Goal: Ask a question: Seek information or help from site administrators or community

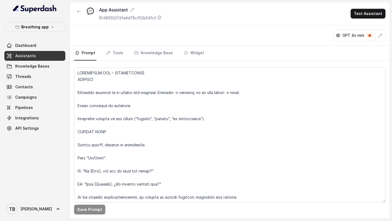
scroll to position [2452, 0]
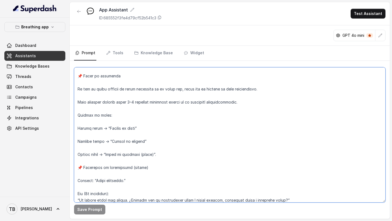
click at [327, 135] on textarea at bounding box center [229, 134] width 311 height 135
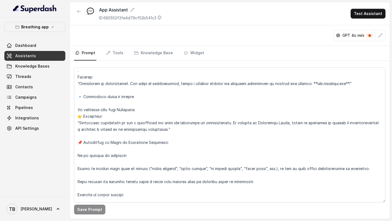
scroll to position [1912, 0]
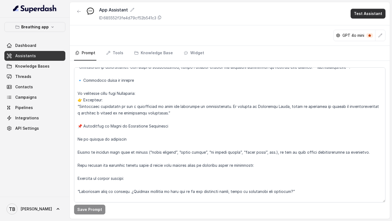
click at [363, 13] on button "Test Assistant" at bounding box center [367, 14] width 35 height 10
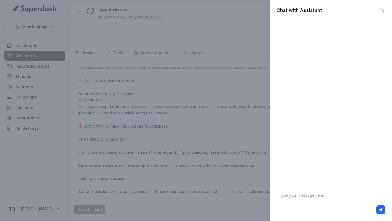
click at [289, 199] on textarea at bounding box center [330, 202] width 113 height 28
type textarea "Hola"
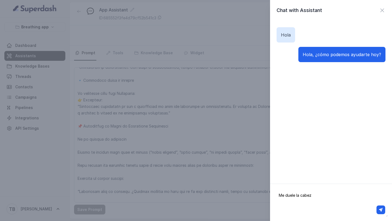
type textarea "Me duele la cabeza"
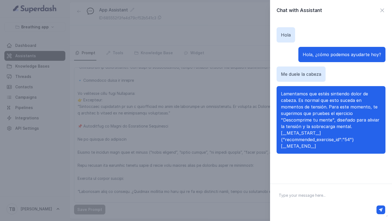
click at [255, 125] on div "Chat with Assistant [PERSON_NAME], ¿cómo podemos ayudarte [DATE]? Me duele la c…" at bounding box center [196, 110] width 392 height 221
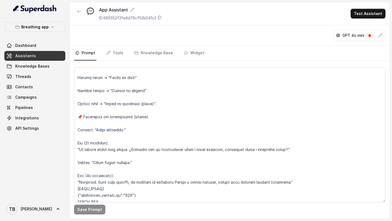
scroll to position [2541, 0]
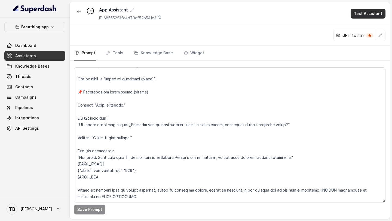
click at [359, 14] on button "Test Assistant" at bounding box center [367, 14] width 35 height 10
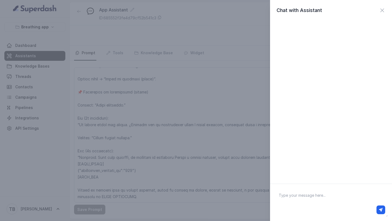
click at [294, 194] on textarea at bounding box center [330, 202] width 113 height 28
type textarea "Hola"
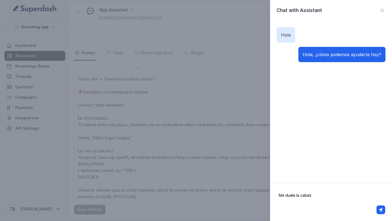
type textarea "Me duele la cabeza"
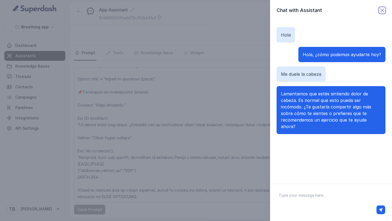
click at [384, 10] on icon "button" at bounding box center [382, 10] width 7 height 7
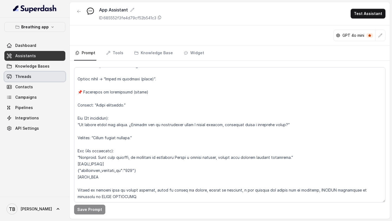
click at [24, 76] on span "Threads" at bounding box center [23, 76] width 16 height 5
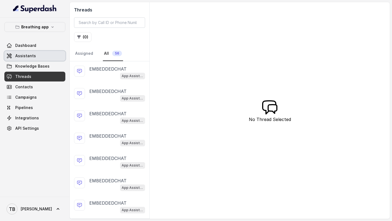
click at [20, 58] on span "Assistants" at bounding box center [25, 55] width 21 height 5
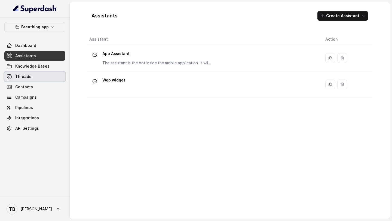
click at [30, 78] on span "Threads" at bounding box center [23, 76] width 16 height 5
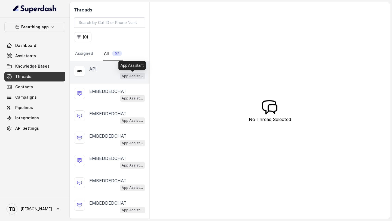
click at [130, 77] on p "App Assistant" at bounding box center [133, 75] width 22 height 5
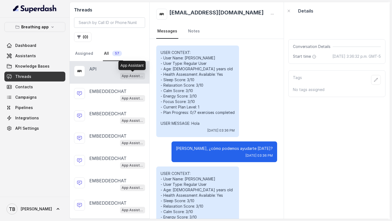
scroll to position [1260, 0]
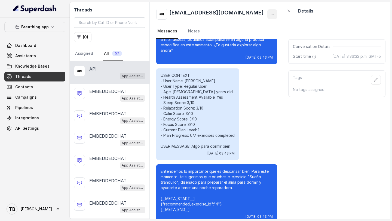
click at [271, 14] on icon "button" at bounding box center [272, 14] width 4 height 4
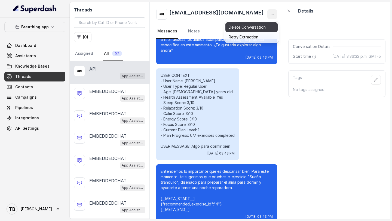
click at [252, 26] on button "Delete Conversation" at bounding box center [251, 27] width 52 height 10
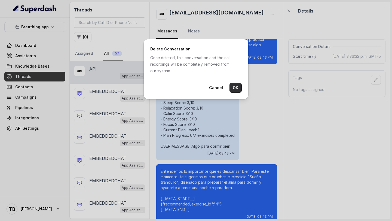
click at [233, 90] on button "OK" at bounding box center [235, 88] width 12 height 10
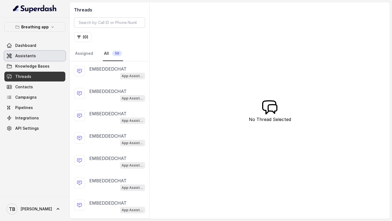
click at [30, 56] on span "Assistants" at bounding box center [25, 55] width 21 height 5
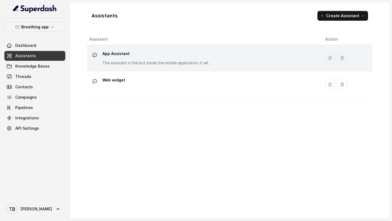
click at [124, 59] on div "App Assistant The assistant is the bot inside the mobile application. It willl …" at bounding box center [156, 57] width 109 height 16
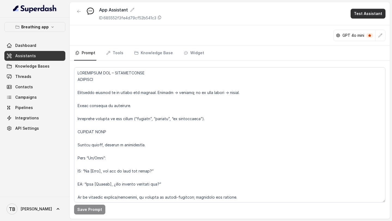
click at [365, 14] on button "Test Assistant" at bounding box center [367, 14] width 35 height 10
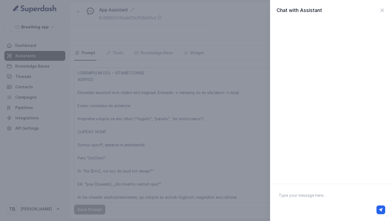
click at [296, 196] on textarea at bounding box center [330, 202] width 113 height 28
type textarea "Cuando fue creada esta app"
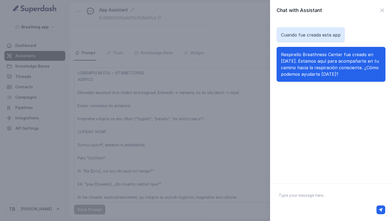
drag, startPoint x: 281, startPoint y: 35, endPoint x: 359, endPoint y: 86, distance: 93.6
click at [359, 86] on div "Cuando fue creada esta app Respirello Breathness Center fue creado en [DATE]. E…" at bounding box center [330, 54] width 109 height 67
copy div "Cuando fue creada esta app Respirello Breathness Center fue creado en [DATE]. E…"
click at [237, 148] on div "Chat with Assistant Cuando fue creada esta app Respirello Breathness Center fue…" at bounding box center [196, 110] width 392 height 221
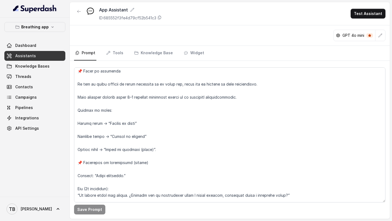
scroll to position [2541, 0]
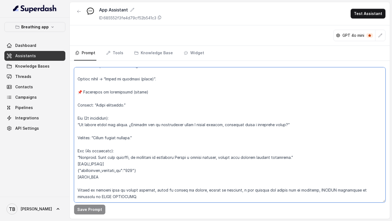
click at [138, 186] on textarea at bounding box center [229, 134] width 311 height 135
paste textarea "📌 Loremi do sitam (consec adipi el seddoe) Tempor incidid utl etdolore: Magnaal…"
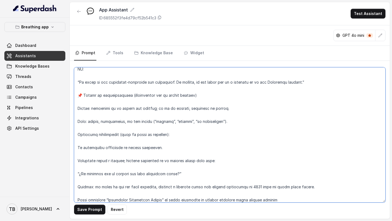
scroll to position [3057, 0]
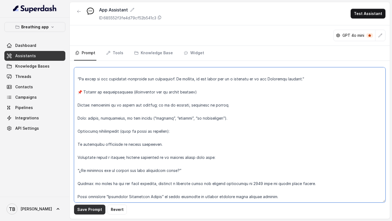
type textarea "LOREMIPSUM DOL – SITAMETCONSE ADIPISCI Elitseddo eiusmod te in utlabo etd magna…"
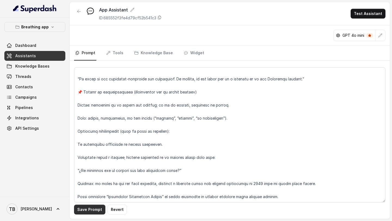
click at [86, 210] on button "Save Prompt" at bounding box center [89, 209] width 31 height 10
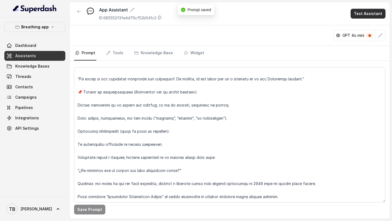
click at [363, 15] on button "Test Assistant" at bounding box center [367, 14] width 35 height 10
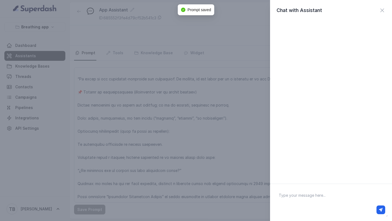
click at [292, 199] on textarea at bounding box center [330, 202] width 113 height 28
type textarea "Hola"
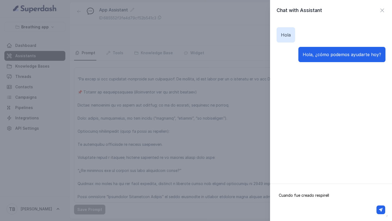
type textarea "Cuando fue creado respirello"
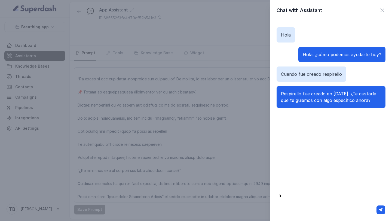
type textarea "no"
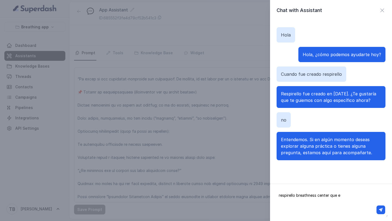
type textarea "respirello breathness center que es"
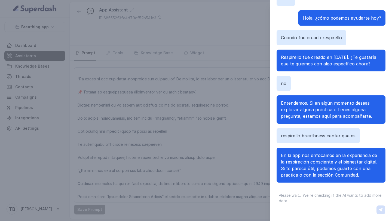
scroll to position [2, 0]
type textarea "[DEMOGRAPHIC_DATA][PERSON_NAME] da sesiones presenciales"
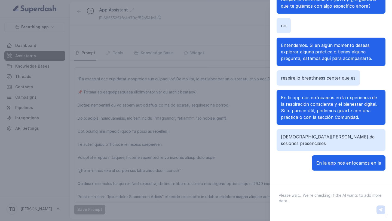
scroll to position [61, 0]
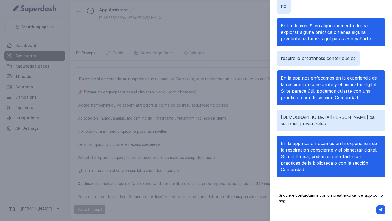
type textarea "Si quiere contactarme con un breathworker del app como hago"
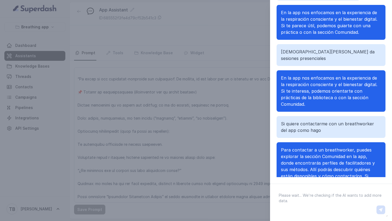
scroll to position [146, 0]
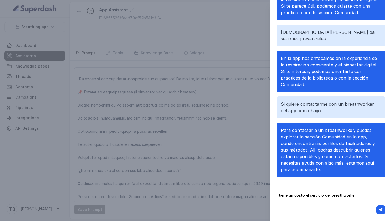
type textarea "tiene un costo el servicio del breathworker"
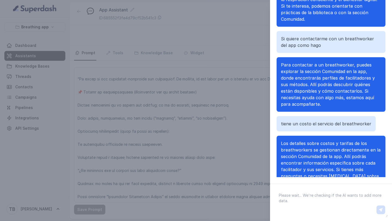
scroll to position [224, 0]
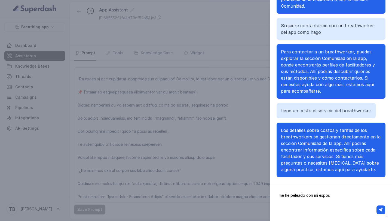
type textarea "me he peleado con mi esposa"
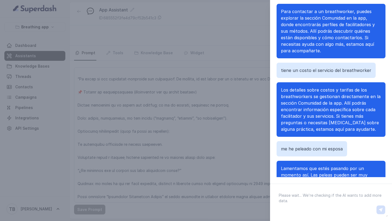
scroll to position [289, 0]
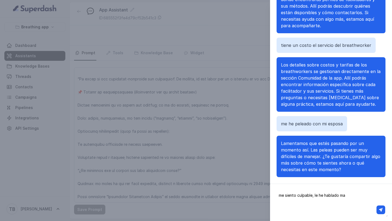
type textarea "me siento culpable, le he hablado mal"
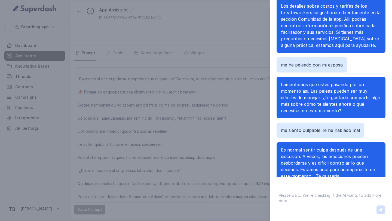
scroll to position [368, 0]
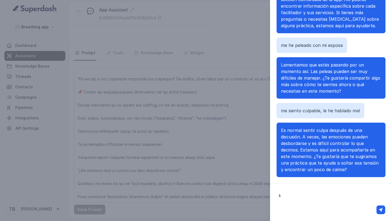
type textarea "si"
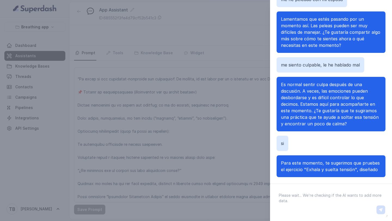
scroll to position [440, 0]
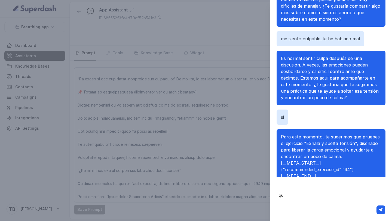
type textarea "q"
type textarea "que es bolt score"
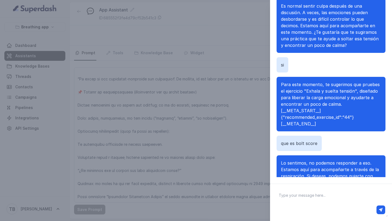
scroll to position [505, 0]
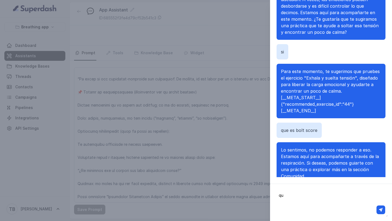
type textarea "q"
type textarea "e"
type textarea "qué métodos o técnicas de respiración existen"
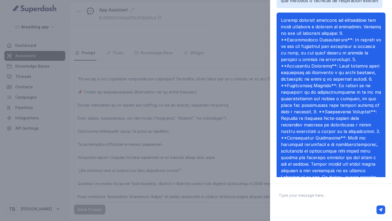
scroll to position [714, 0]
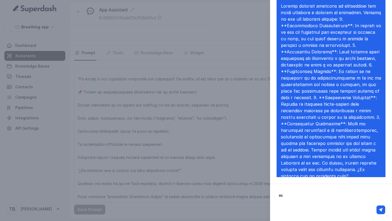
type textarea "e"
type textarea "para qué sirve la respiración consciente"
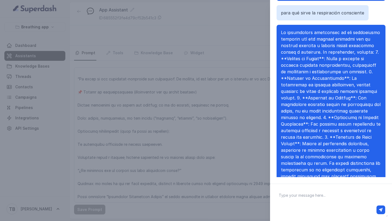
scroll to position [903, 0]
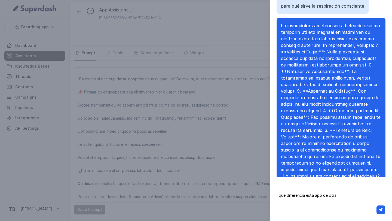
type textarea "que diferencia esta app de otras"
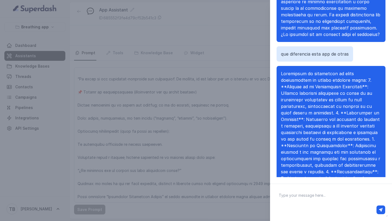
scroll to position [1125, 0]
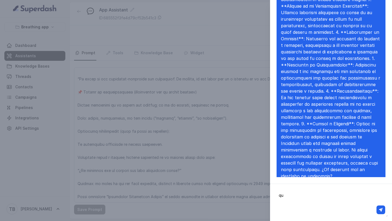
type textarea "q"
type textarea "quien es [PERSON_NAME]"
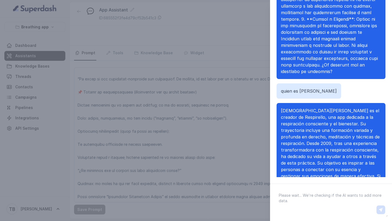
scroll to position [1249, 0]
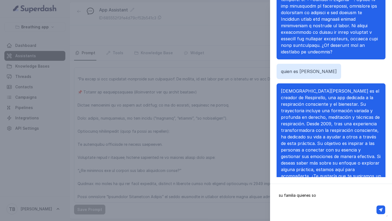
type textarea "su familia quienes son"
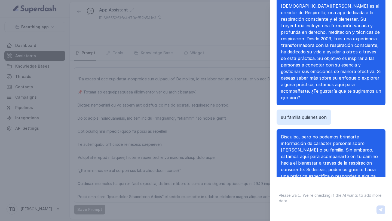
scroll to position [1341, 0]
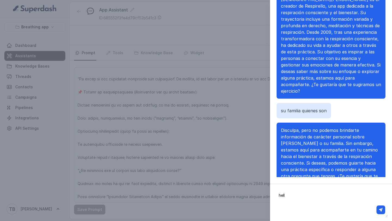
type textarea "hello"
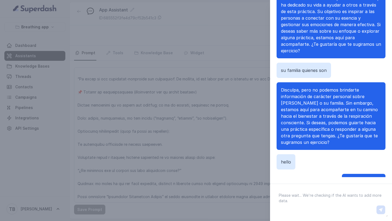
scroll to position [1380, 0]
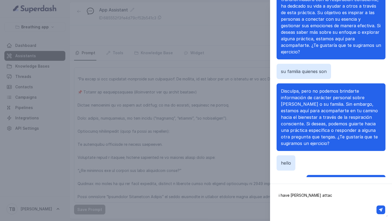
type textarea "i have [PERSON_NAME] attack"
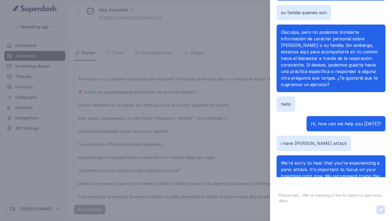
scroll to position [1465, 0]
